Goal: Information Seeking & Learning: Find specific fact

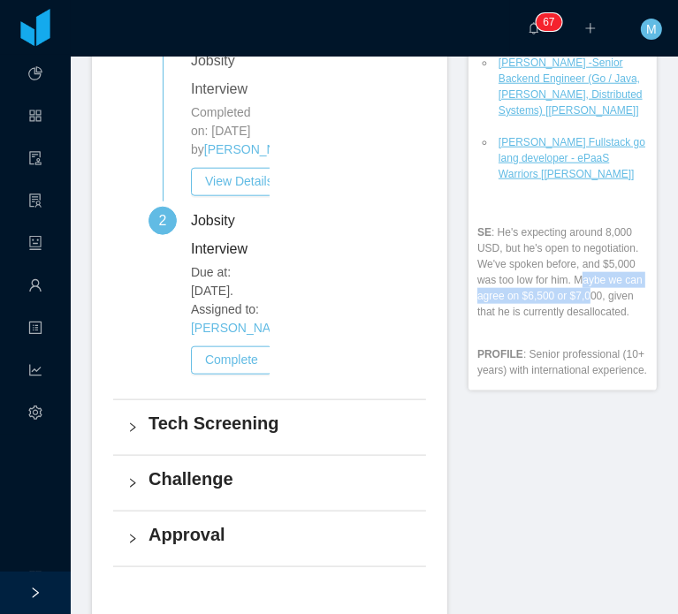
drag, startPoint x: 528, startPoint y: 323, endPoint x: 556, endPoint y: 335, distance: 29.7
click at [556, 320] on p "SE : He's expecting around 8,000 USD, but he's open to negotiation. We've spoke…" at bounding box center [562, 271] width 170 height 95
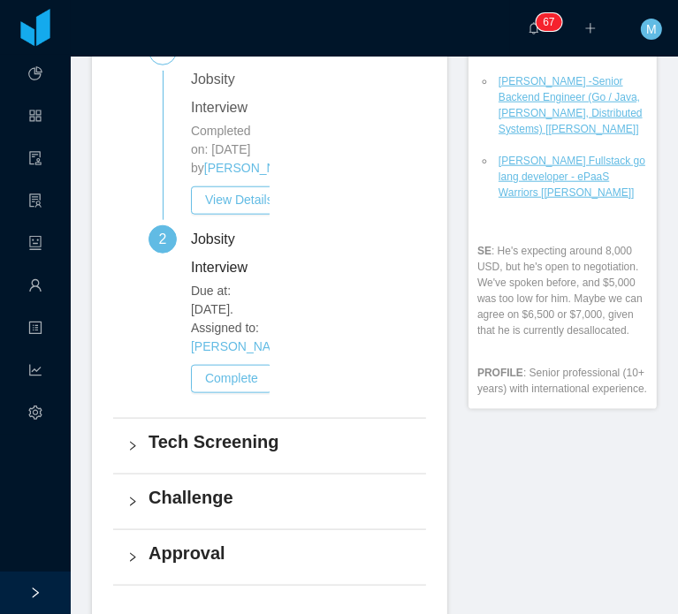
scroll to position [866, 0]
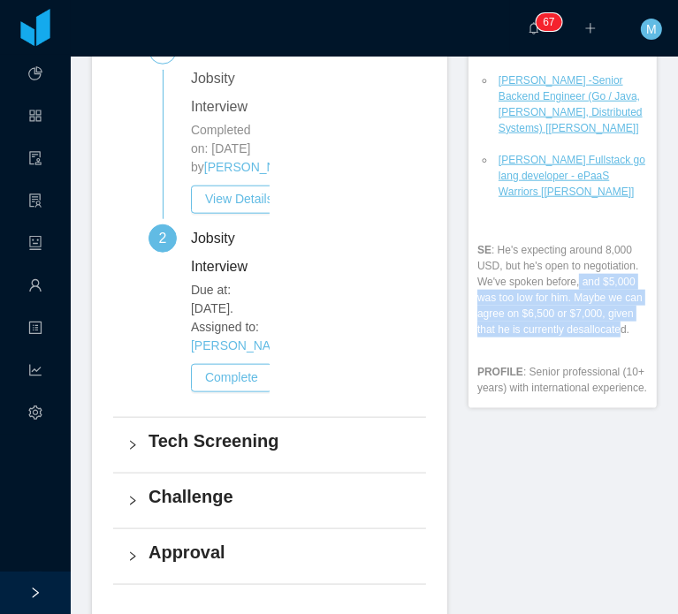
drag, startPoint x: 572, startPoint y: 350, endPoint x: 501, endPoint y: 307, distance: 83.6
click at [501, 307] on p "SE : He's expecting around 8,000 USD, but he's open to negotiation. We've spoke…" at bounding box center [562, 289] width 170 height 95
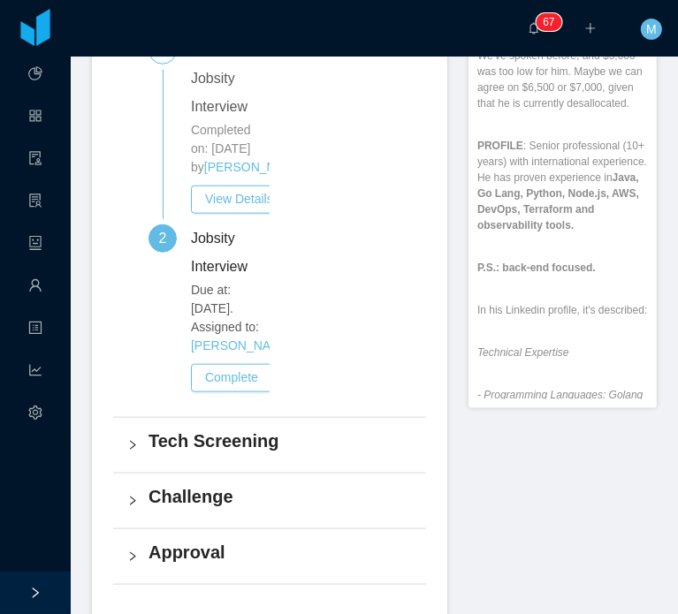
scroll to position [224, 0]
